Goal: Information Seeking & Learning: Learn about a topic

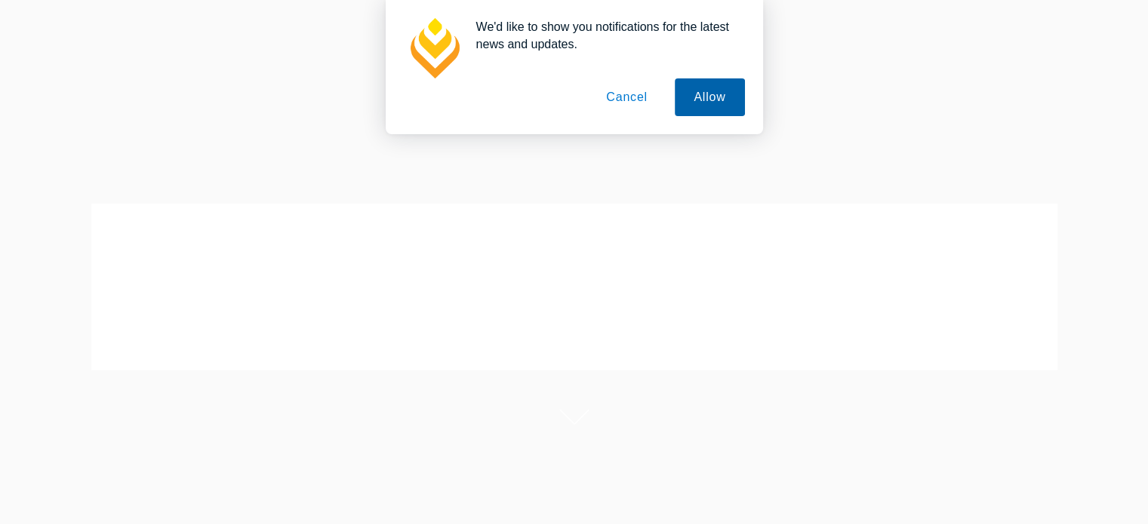
click at [694, 103] on button "Allow" at bounding box center [709, 97] width 69 height 38
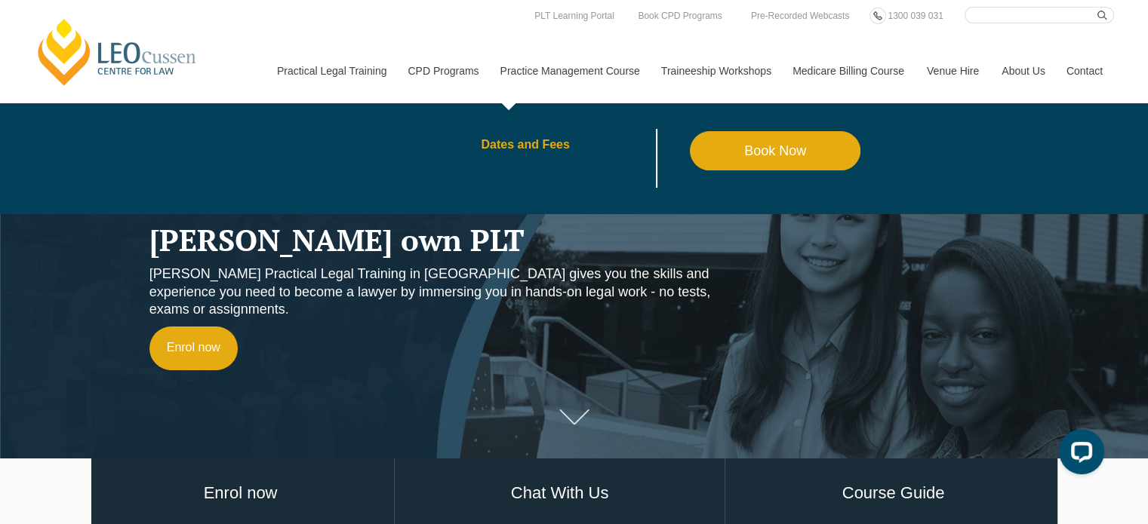
click at [531, 146] on link "Dates and Fees" at bounding box center [585, 145] width 209 height 12
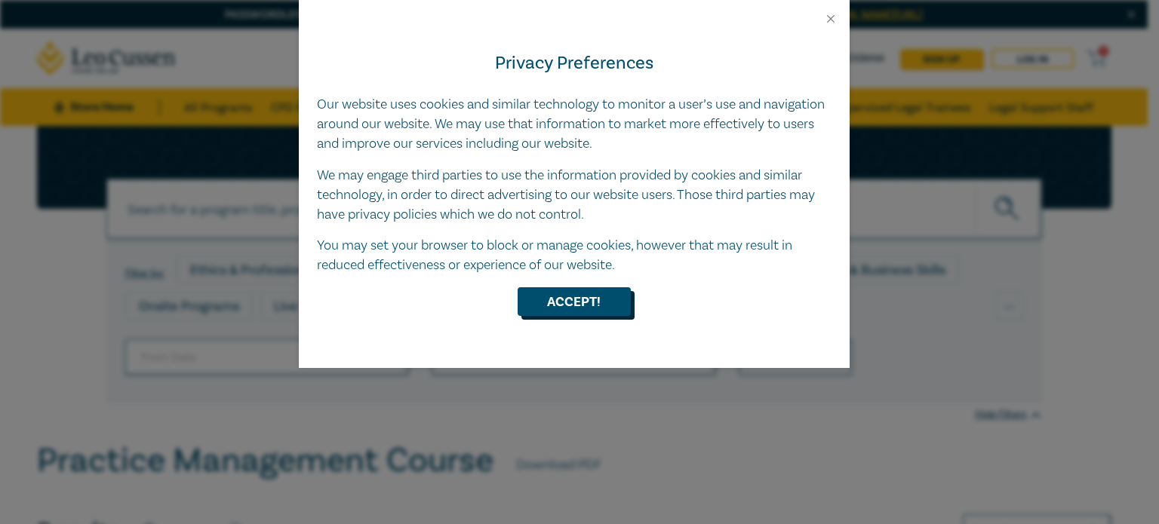
click at [578, 312] on button "Accept!" at bounding box center [574, 301] width 113 height 29
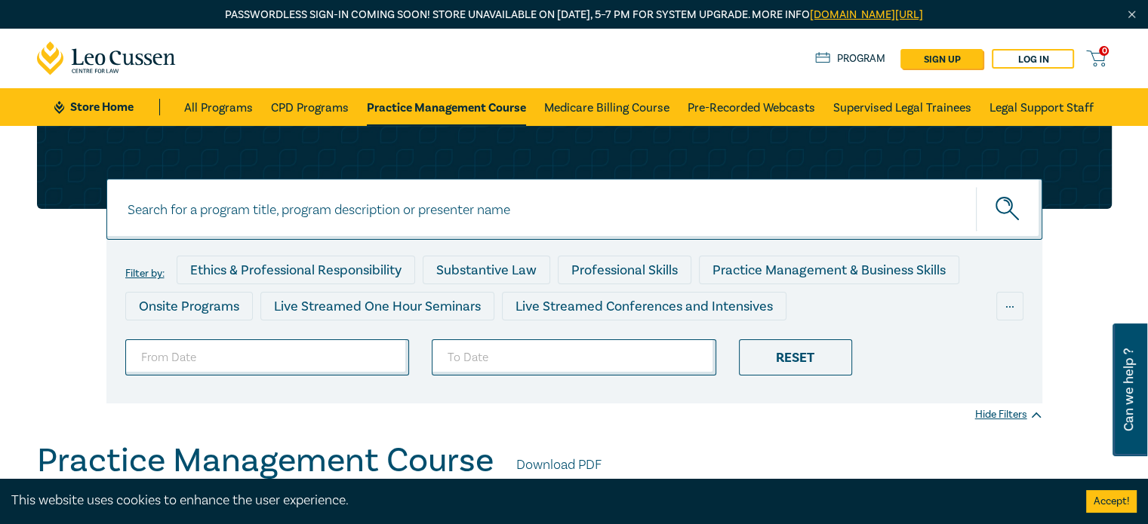
click at [127, 59] on icon at bounding box center [107, 58] width 140 height 34
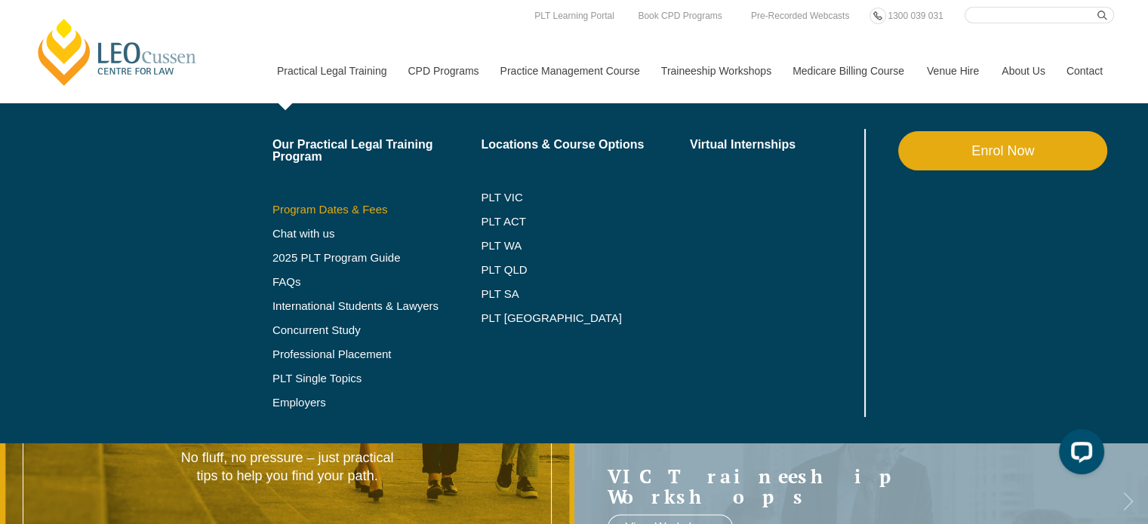
click at [343, 210] on link "Program Dates & Fees" at bounding box center [376, 210] width 209 height 12
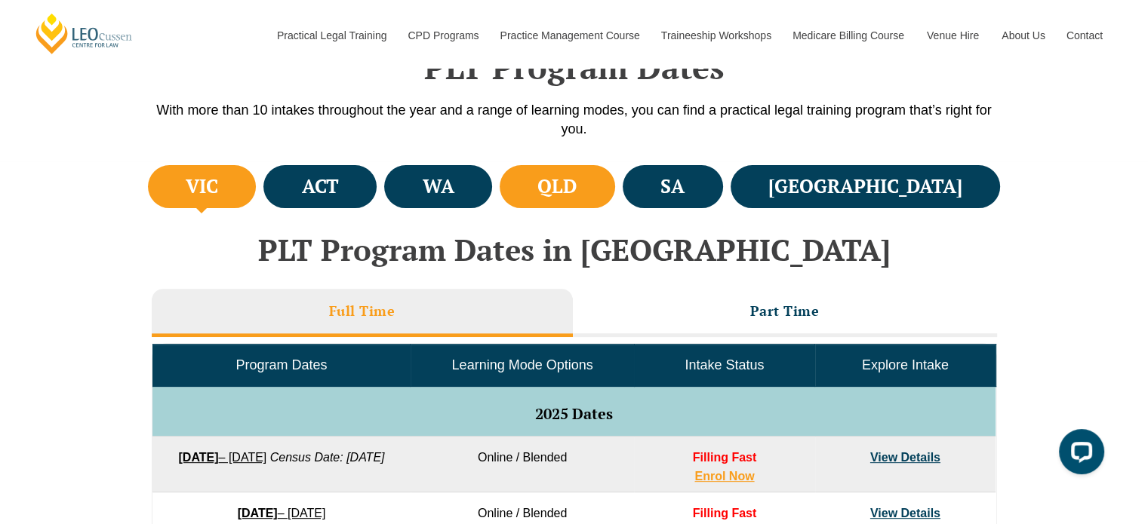
click at [615, 189] on li "QLD" at bounding box center [556, 186] width 115 height 43
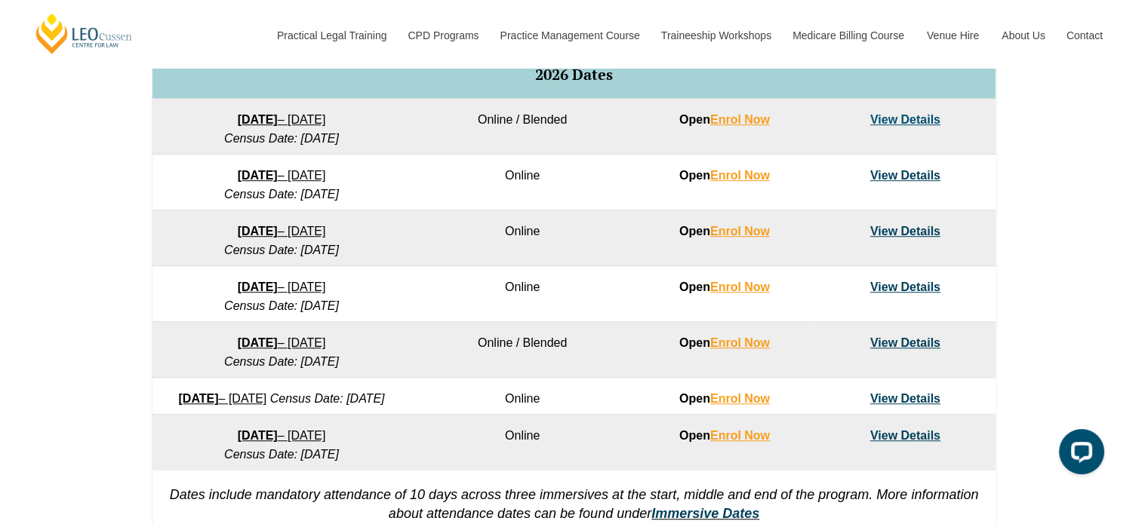
scroll to position [959, 0]
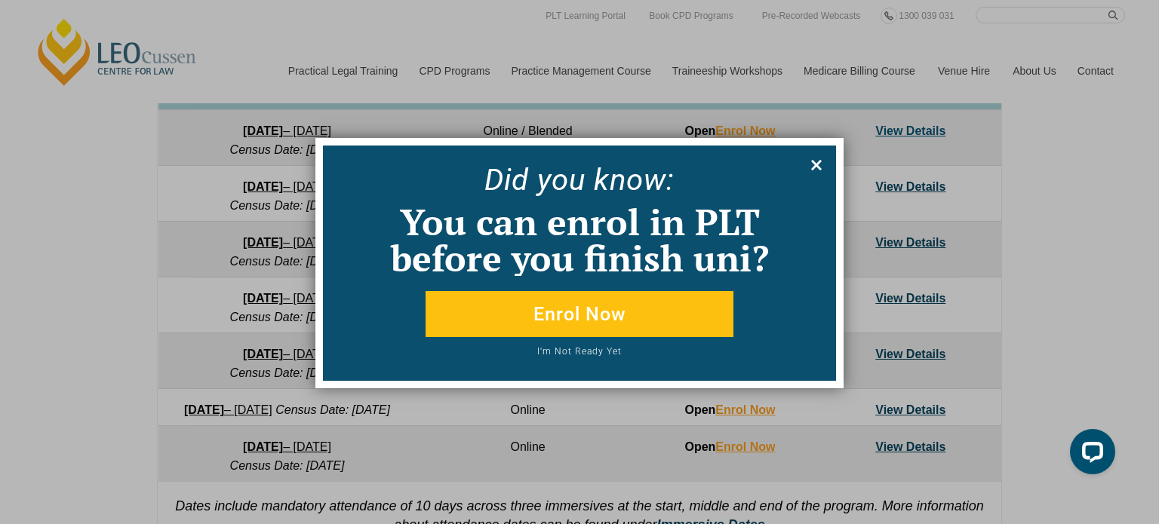
click at [825, 157] on button at bounding box center [816, 165] width 24 height 24
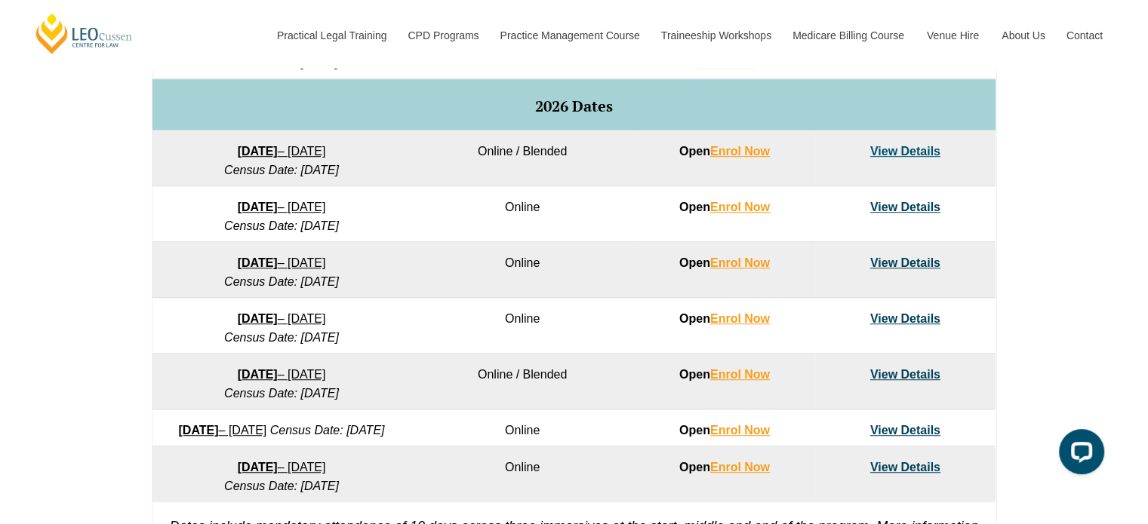
scroll to position [939, 0]
click at [900, 204] on link "View Details" at bounding box center [905, 207] width 70 height 13
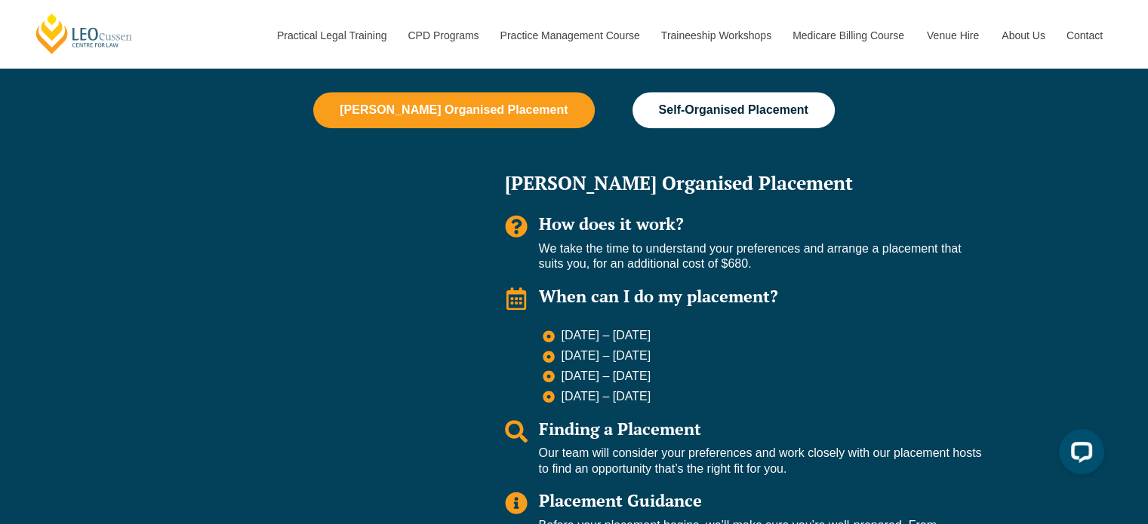
scroll to position [999, 0]
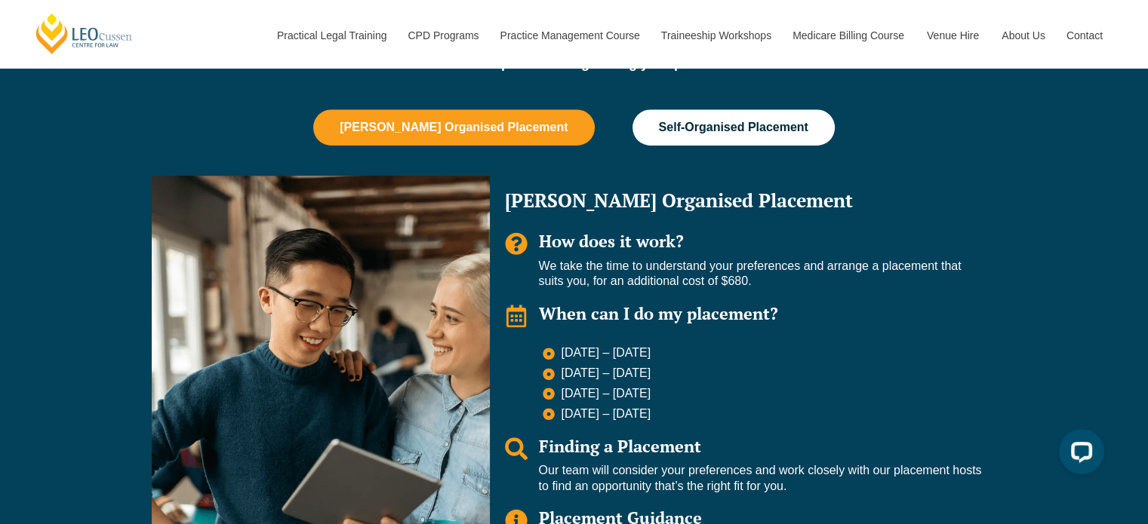
click at [708, 117] on button "Self-Organised Placement" at bounding box center [733, 127] width 202 height 36
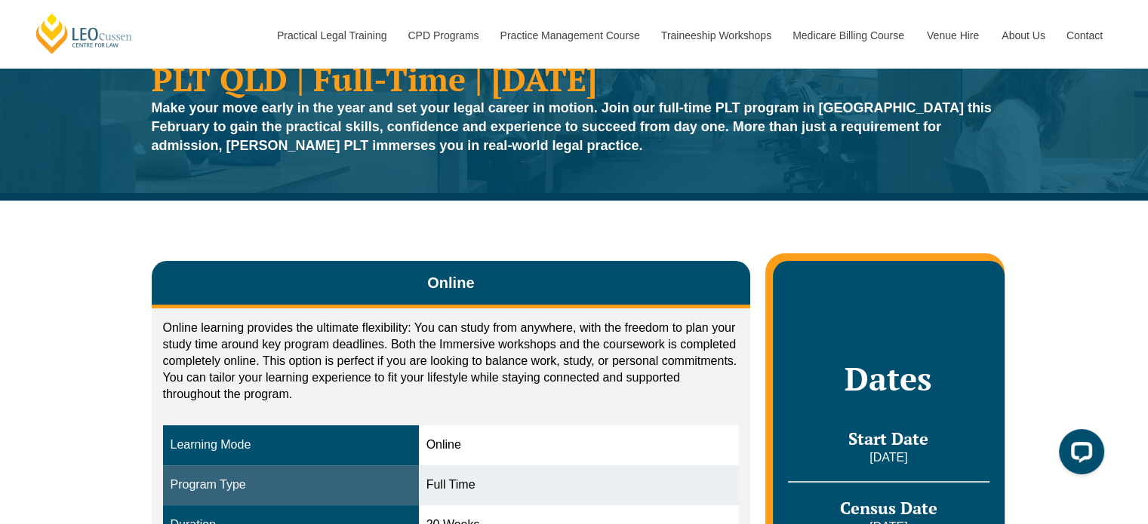
scroll to position [0, 0]
